Goal: Task Accomplishment & Management: Use online tool/utility

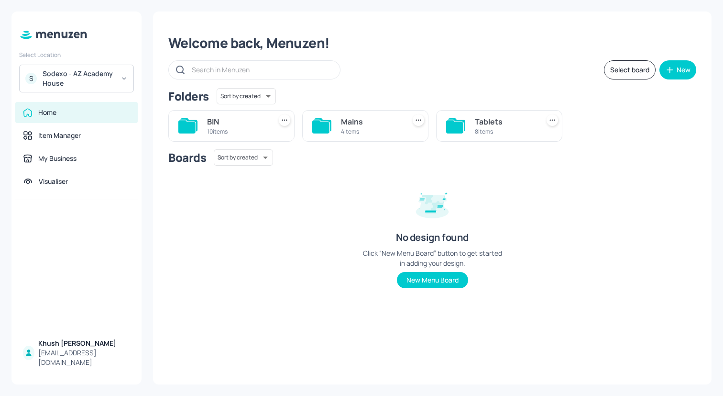
click at [83, 71] on div "Sodexo - AZ Academy House" at bounding box center [79, 78] width 72 height 19
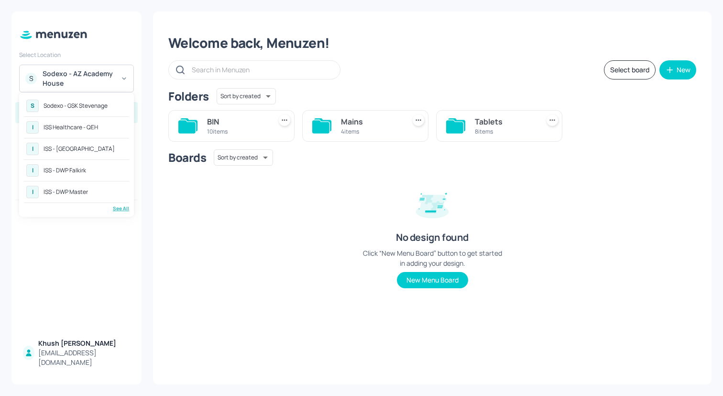
click at [70, 146] on div "ISS - [GEOGRAPHIC_DATA]" at bounding box center [79, 149] width 71 height 6
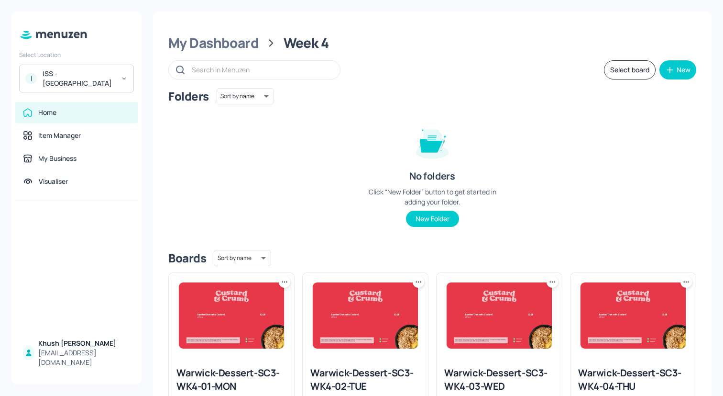
click at [244, 137] on div "Folders Sort by name name ​ No folders Click “New Folder” button to get started…" at bounding box center [432, 165] width 528 height 154
click at [623, 72] on button "Select board" at bounding box center [630, 69] width 52 height 19
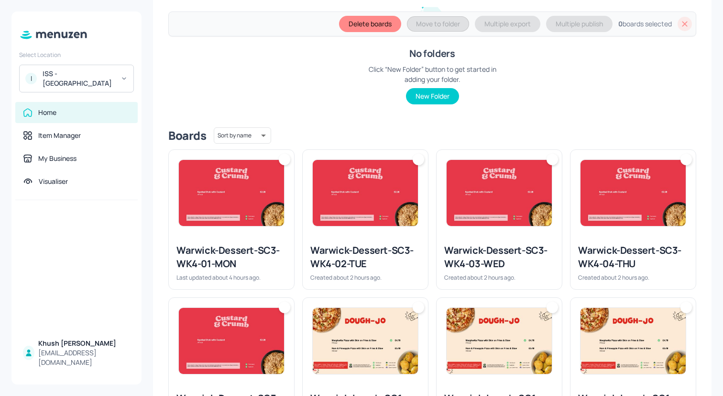
scroll to position [163, 0]
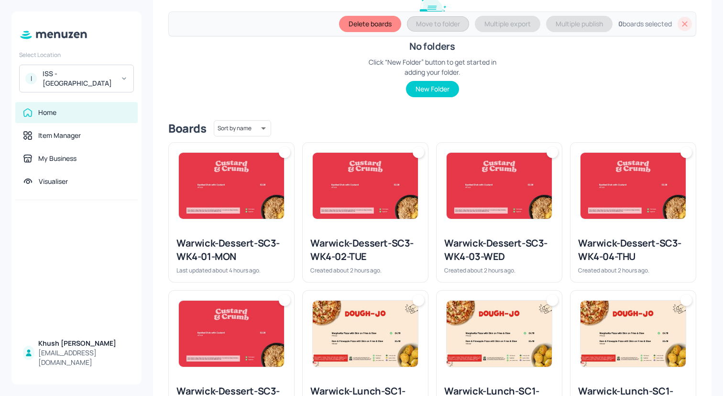
click at [262, 213] on img at bounding box center [231, 186] width 105 height 66
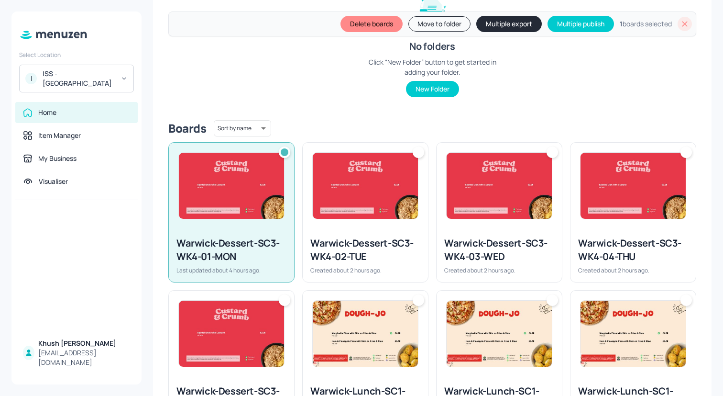
click at [351, 211] on img at bounding box center [365, 186] width 105 height 66
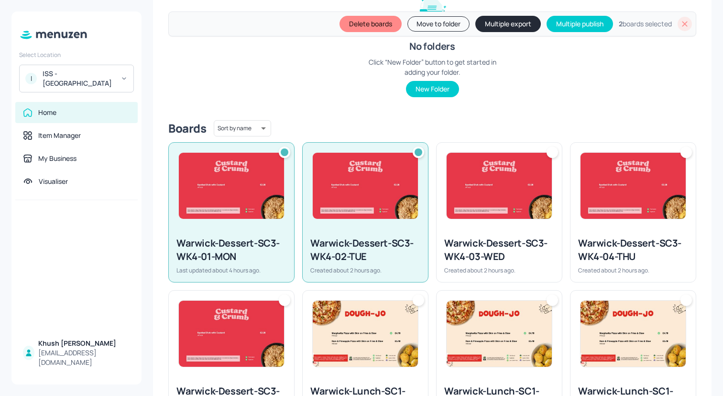
click at [472, 198] on img at bounding box center [499, 186] width 105 height 66
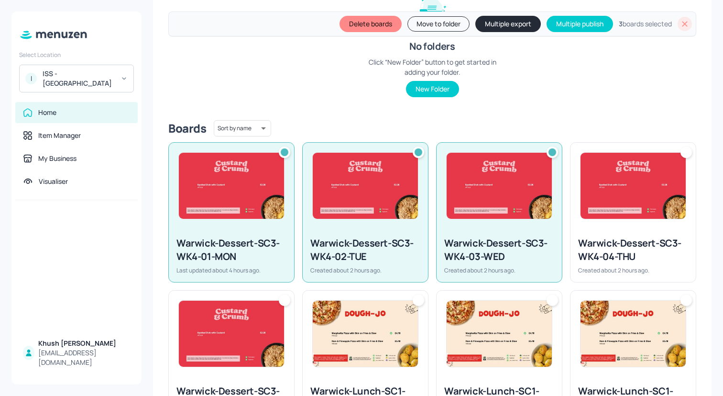
click at [540, 193] on img at bounding box center [499, 186] width 105 height 66
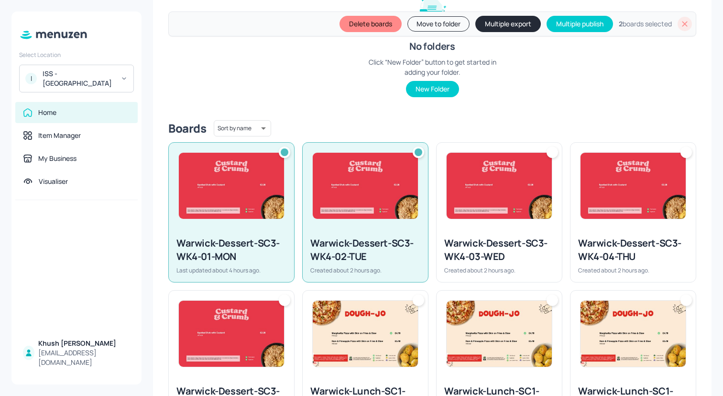
click at [595, 182] on img at bounding box center [633, 186] width 105 height 66
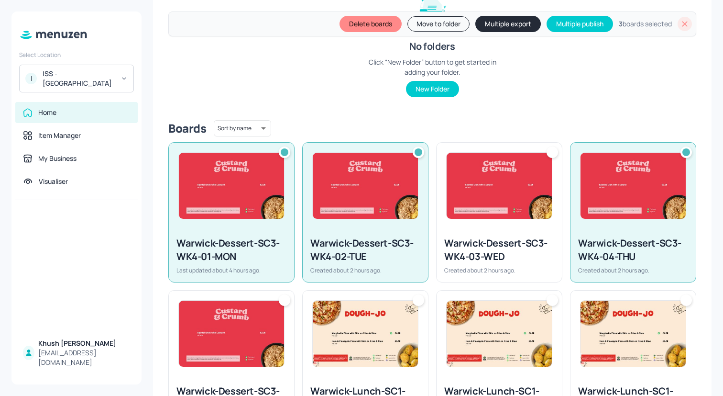
click at [543, 195] on img at bounding box center [499, 186] width 105 height 66
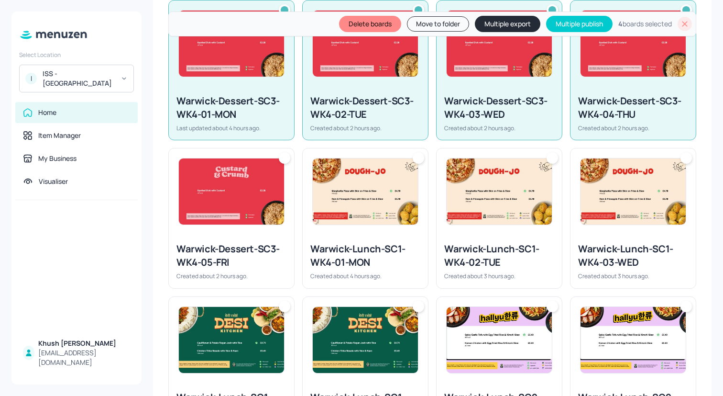
scroll to position [311, 0]
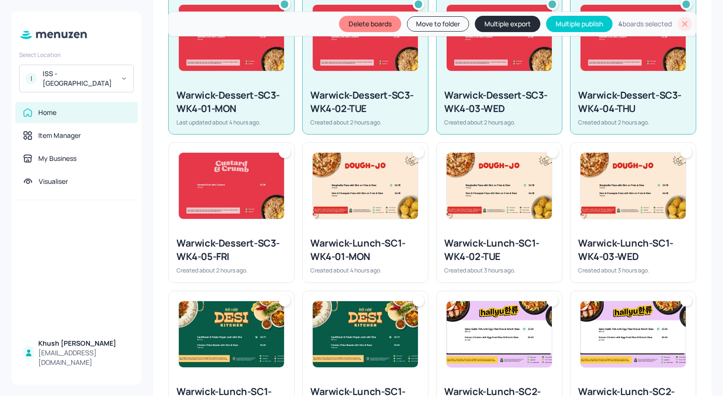
click at [234, 195] on img at bounding box center [231, 186] width 105 height 66
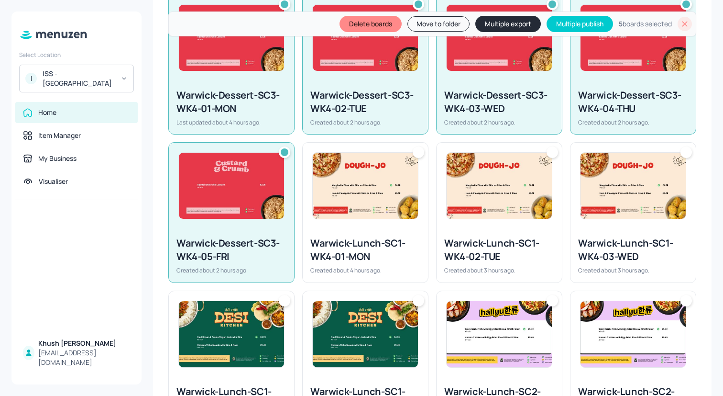
click at [352, 195] on img at bounding box center [365, 186] width 105 height 66
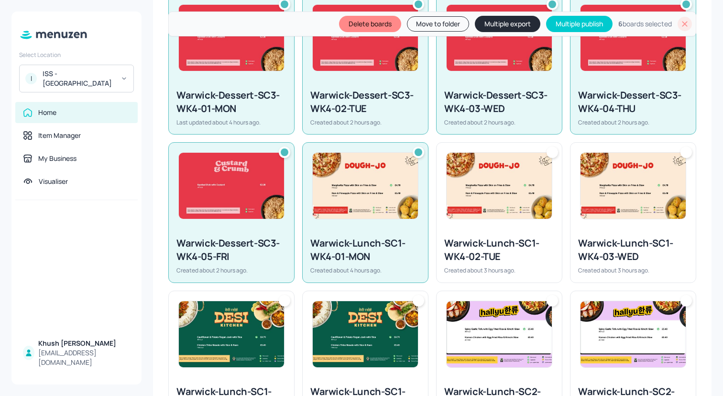
click at [455, 195] on img at bounding box center [499, 186] width 105 height 66
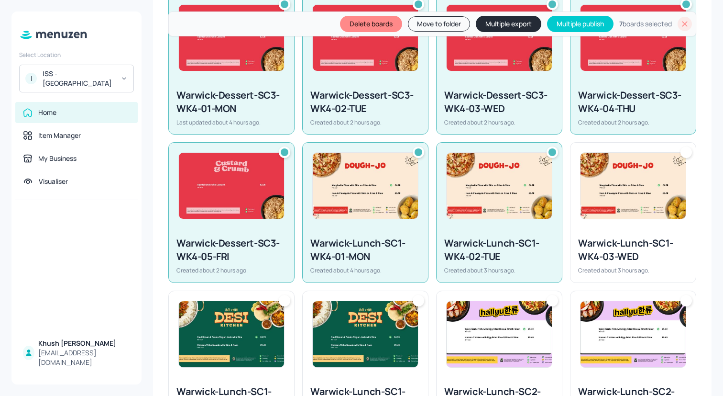
click at [564, 195] on div "Warwick-Lunch-SC1-WK4-03-WED Created about 3 hours ago." at bounding box center [630, 208] width 134 height 148
click at [630, 207] on img at bounding box center [633, 186] width 105 height 66
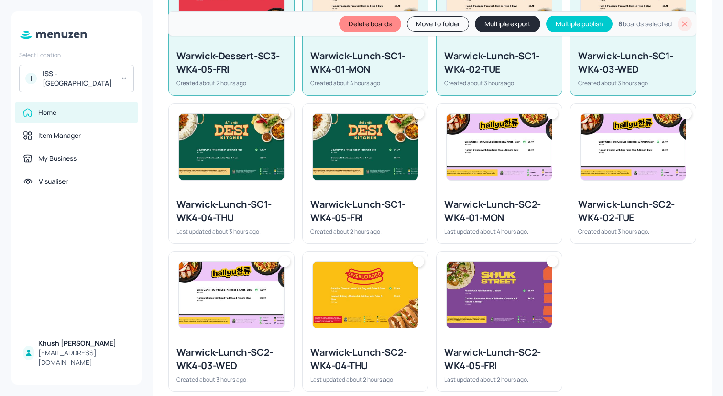
scroll to position [514, 0]
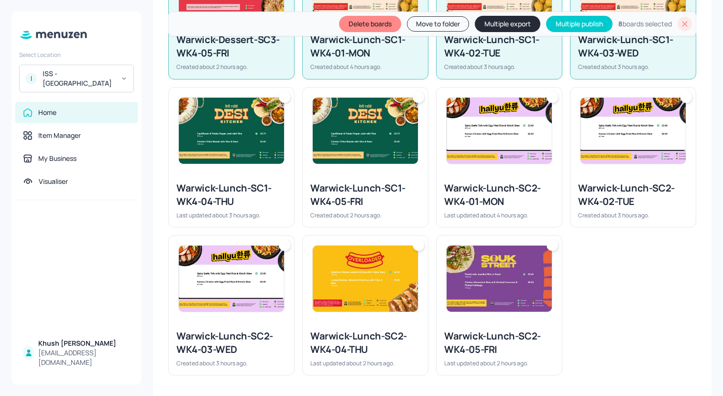
click at [537, 274] on img at bounding box center [499, 278] width 105 height 66
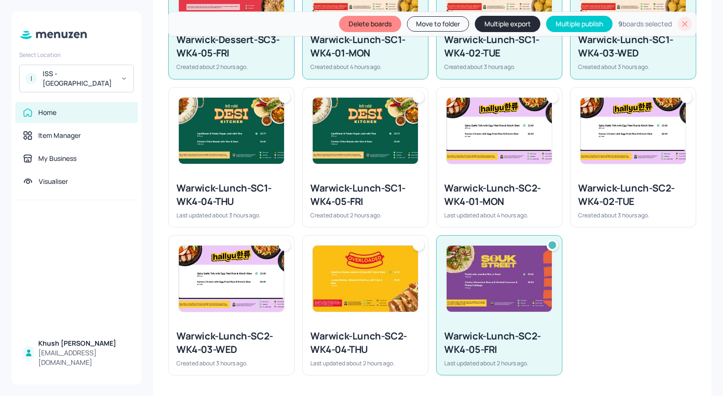
click at [528, 127] on img at bounding box center [499, 131] width 105 height 66
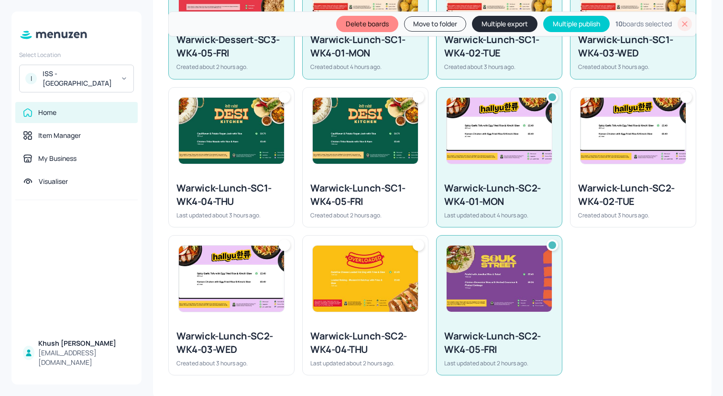
click at [650, 127] on img at bounding box center [633, 131] width 105 height 66
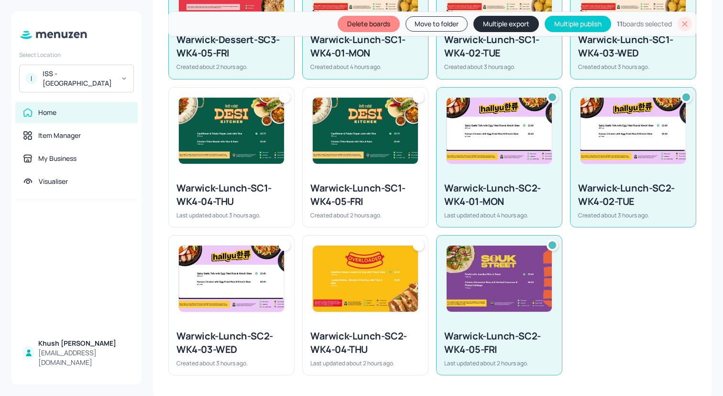
click at [398, 141] on img at bounding box center [365, 131] width 105 height 66
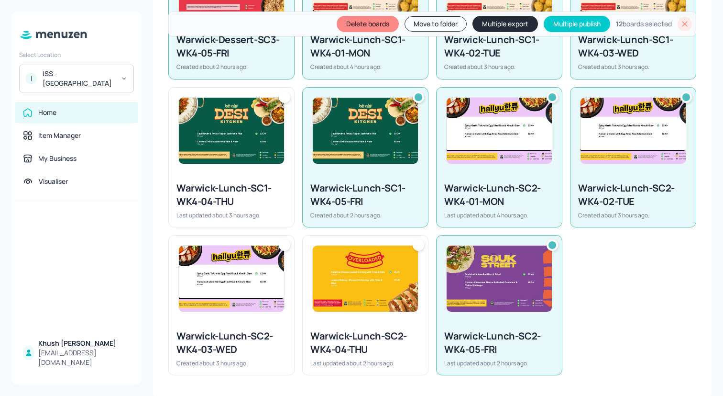
click at [355, 315] on div at bounding box center [365, 278] width 125 height 86
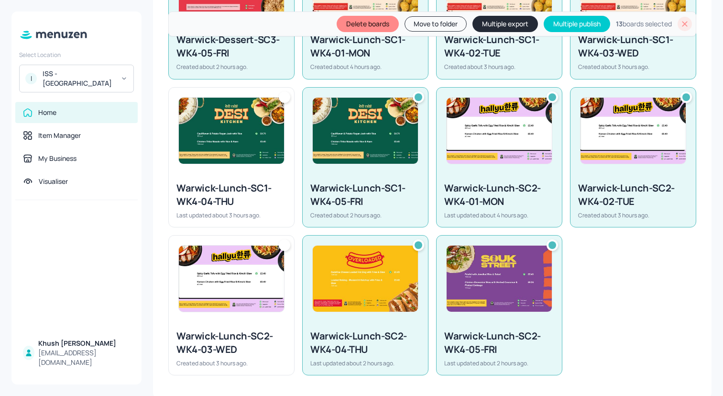
click at [185, 294] on img at bounding box center [231, 278] width 105 height 66
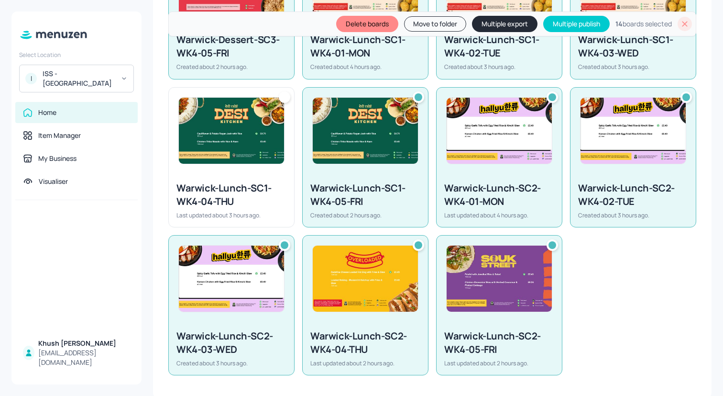
click at [185, 154] on img at bounding box center [231, 131] width 105 height 66
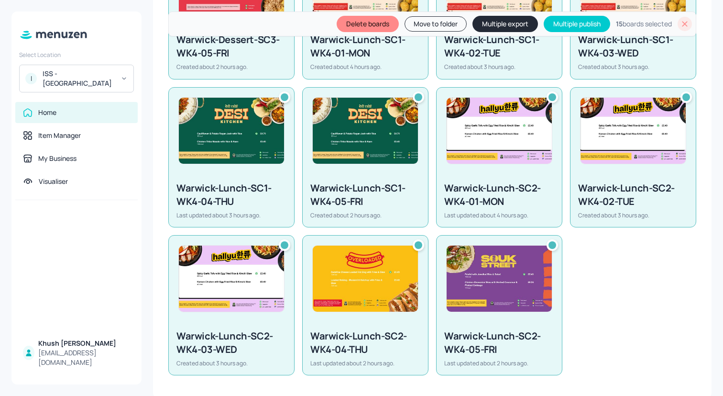
click at [481, 22] on button "Multiple export" at bounding box center [506, 24] width 66 height 16
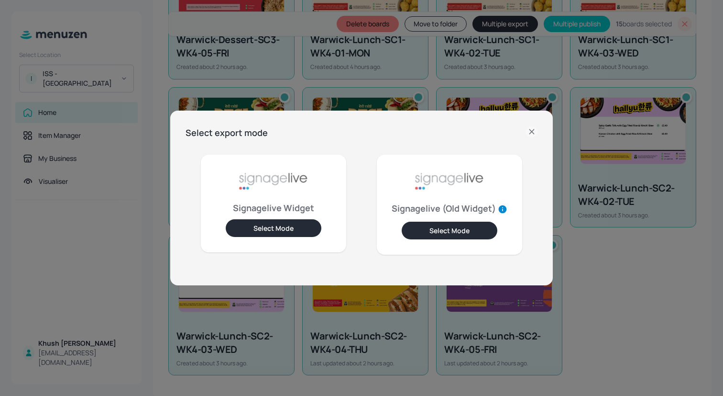
click at [270, 231] on button "Select Mode" at bounding box center [274, 228] width 96 height 18
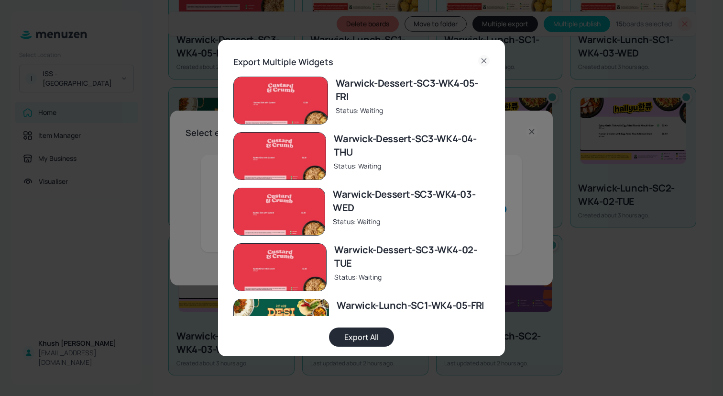
click at [361, 335] on button "Export All" at bounding box center [361, 336] width 65 height 19
